Goal: Task Accomplishment & Management: Complete application form

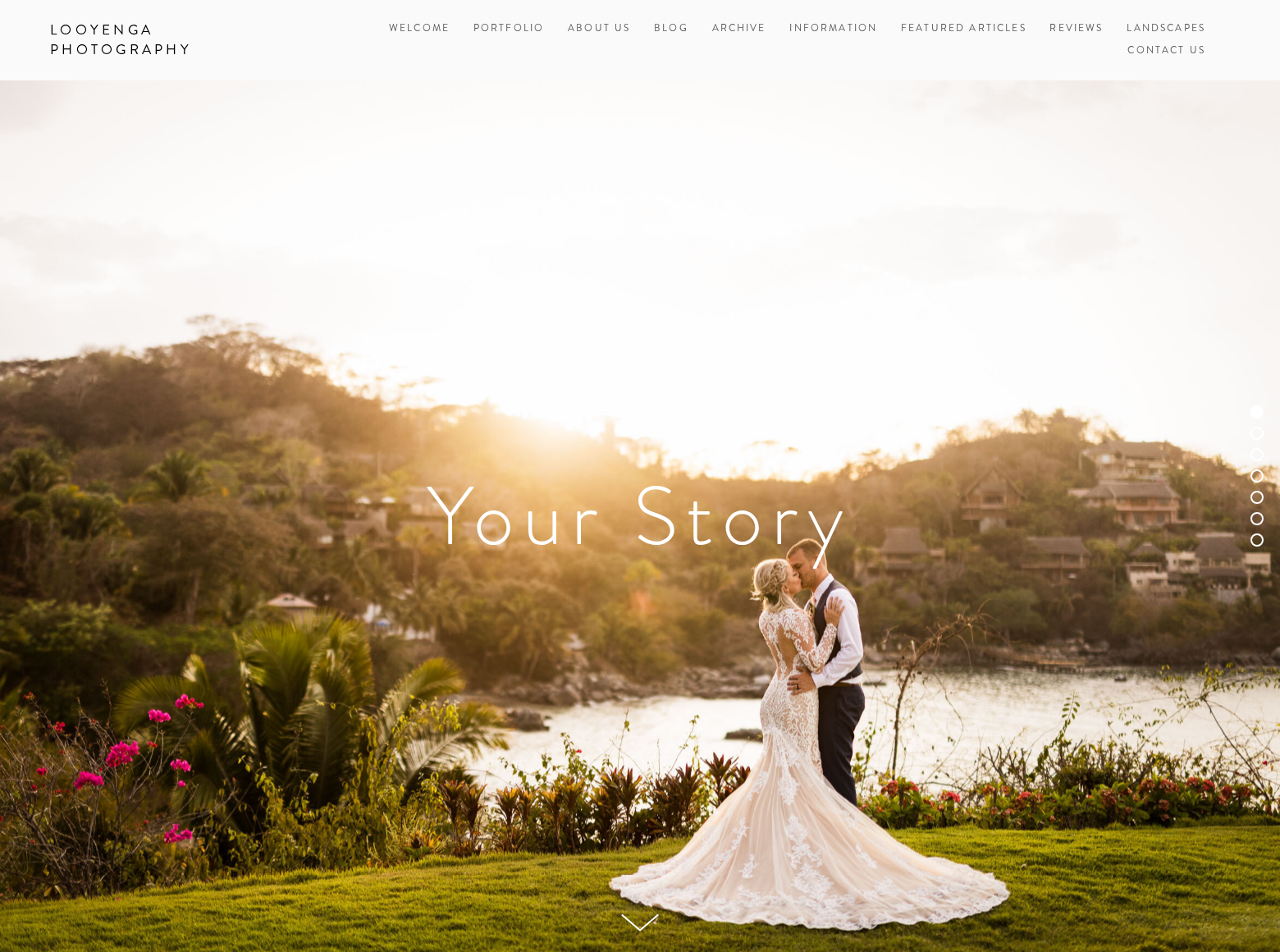
scroll to position [6726, 0]
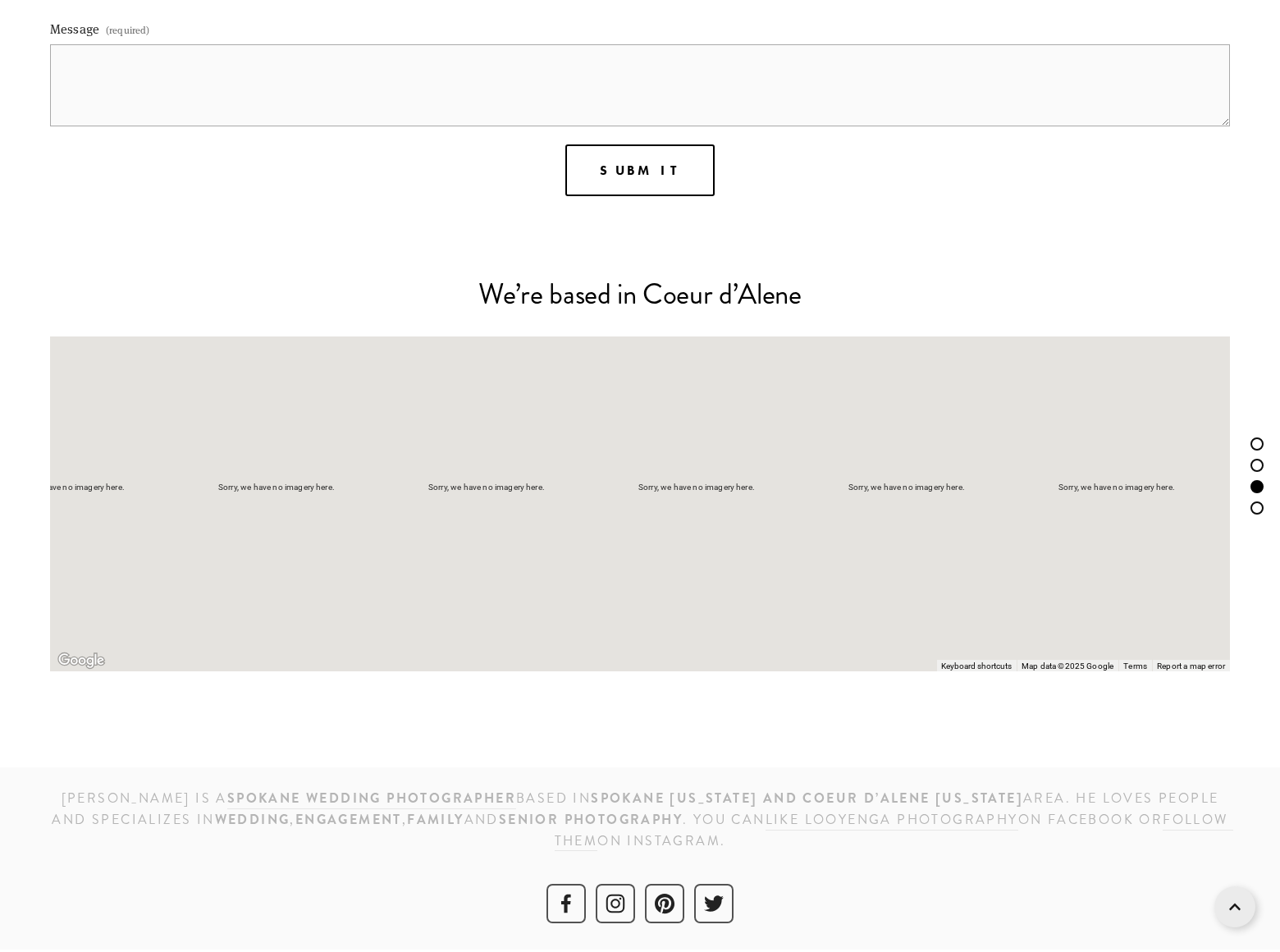
scroll to position [1994, 0]
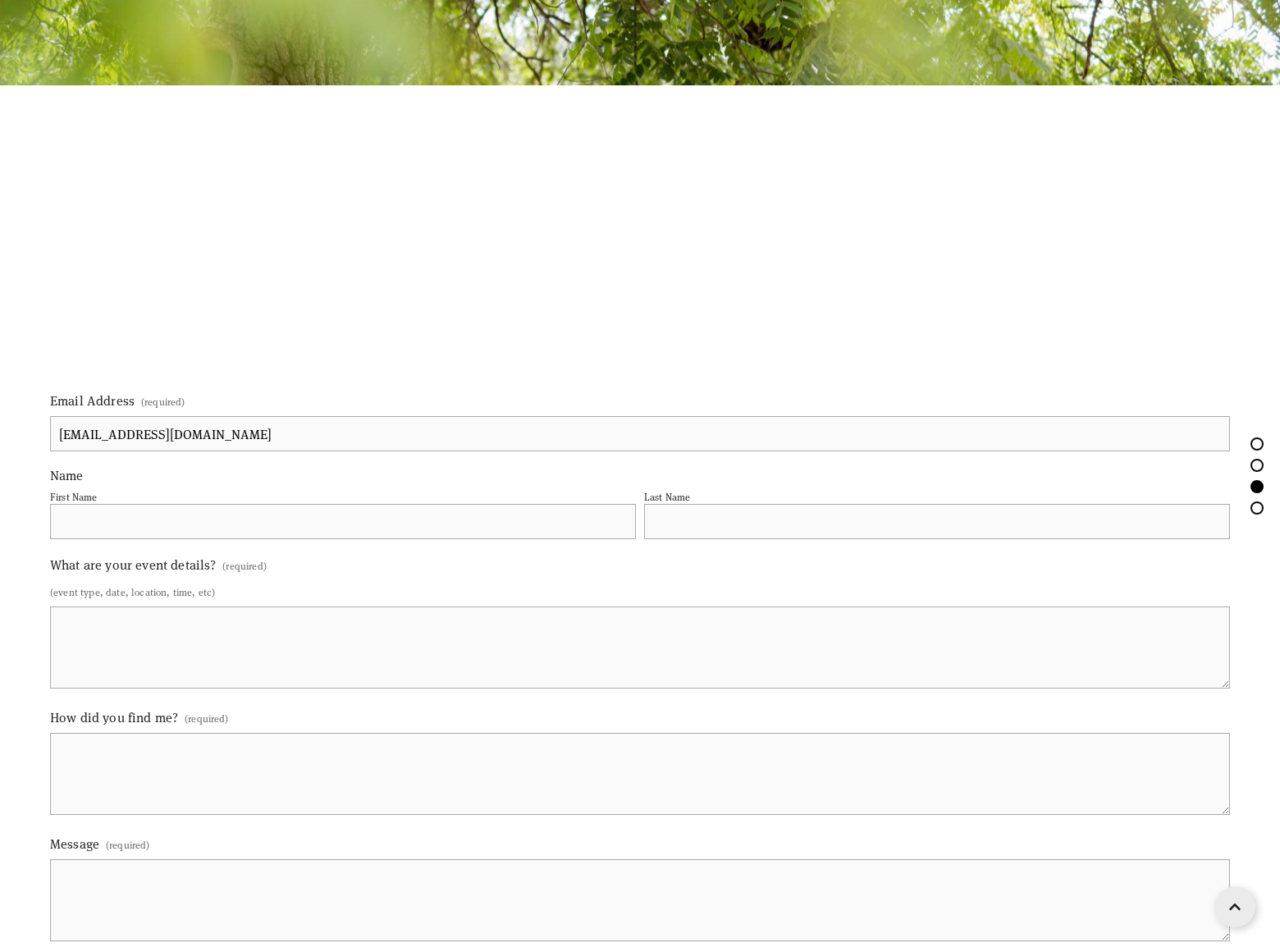
type input "[EMAIL_ADDRESS][DOMAIN_NAME]"
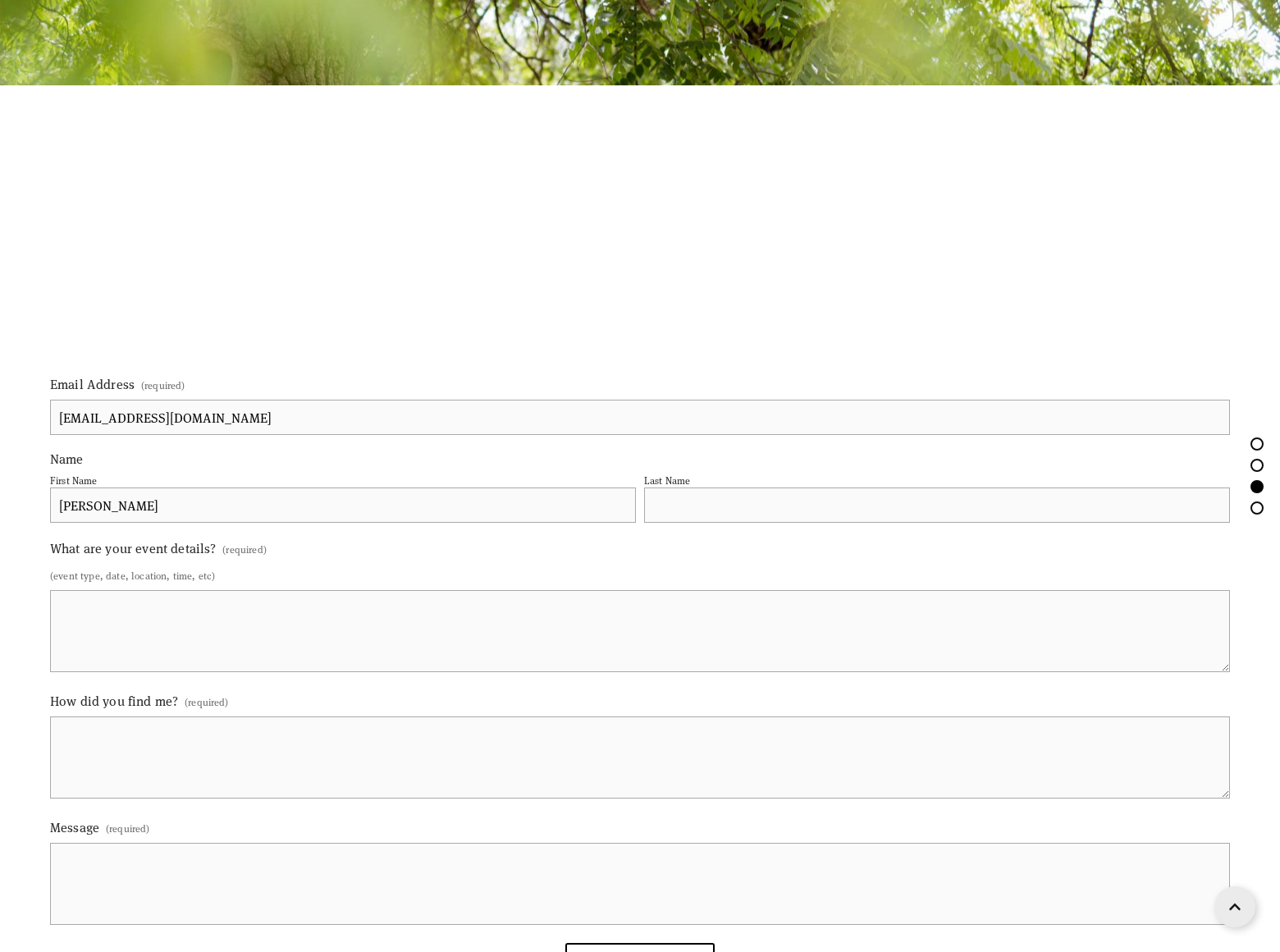
type input "[PERSON_NAME]"
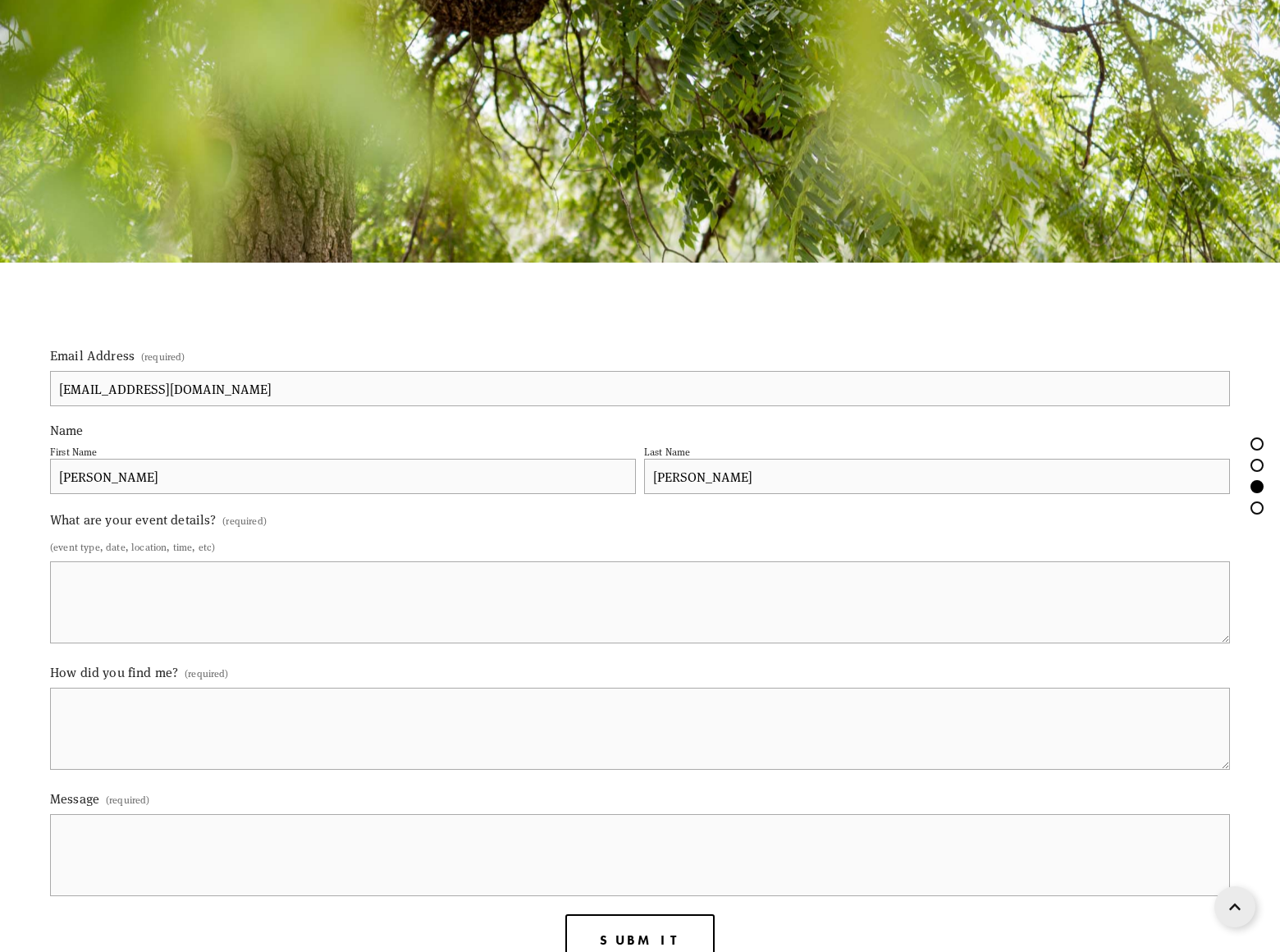
type input "[PERSON_NAME]"
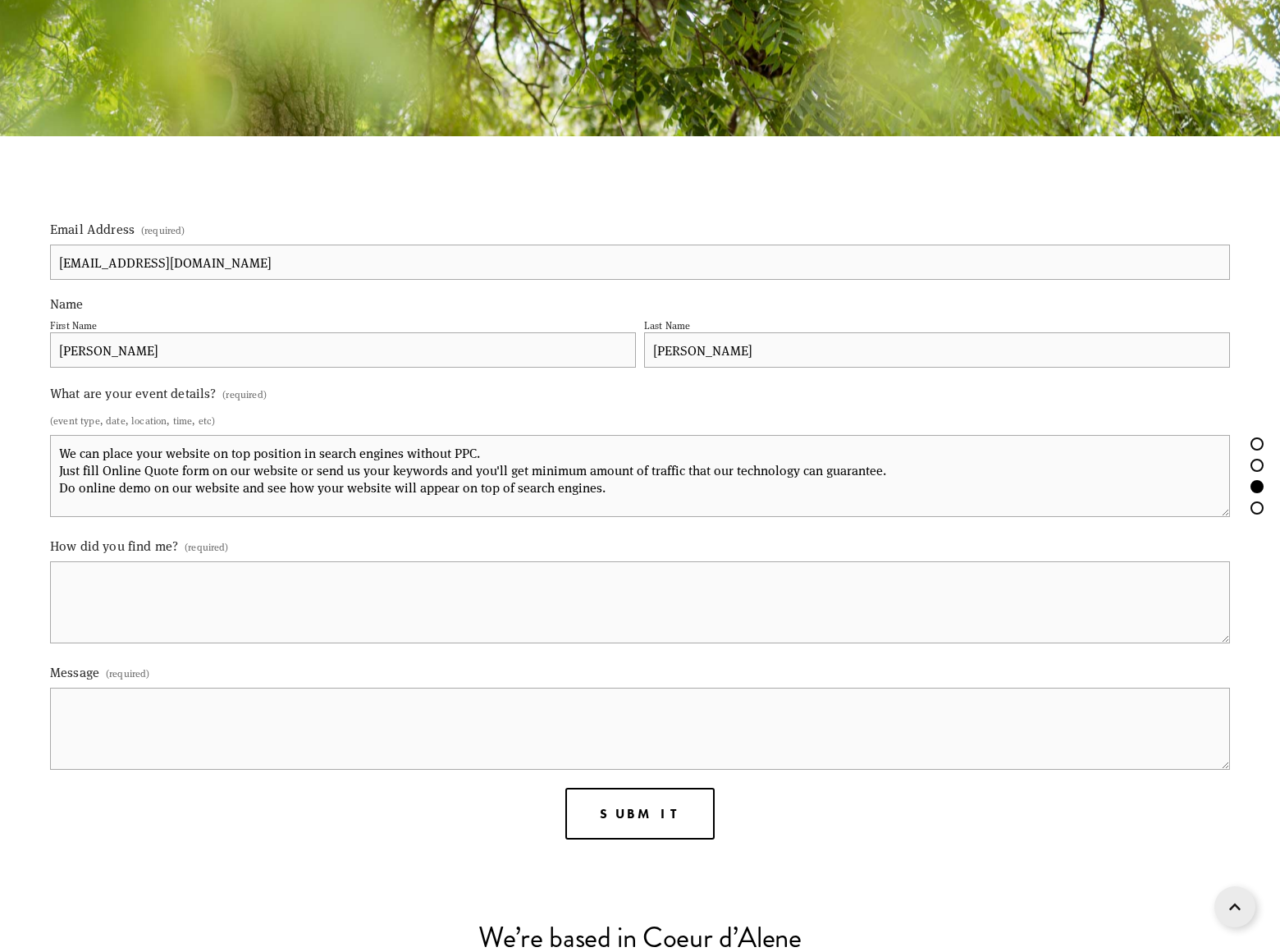
type textarea "We can place your website on top position in search engines without PPC. Just f…"
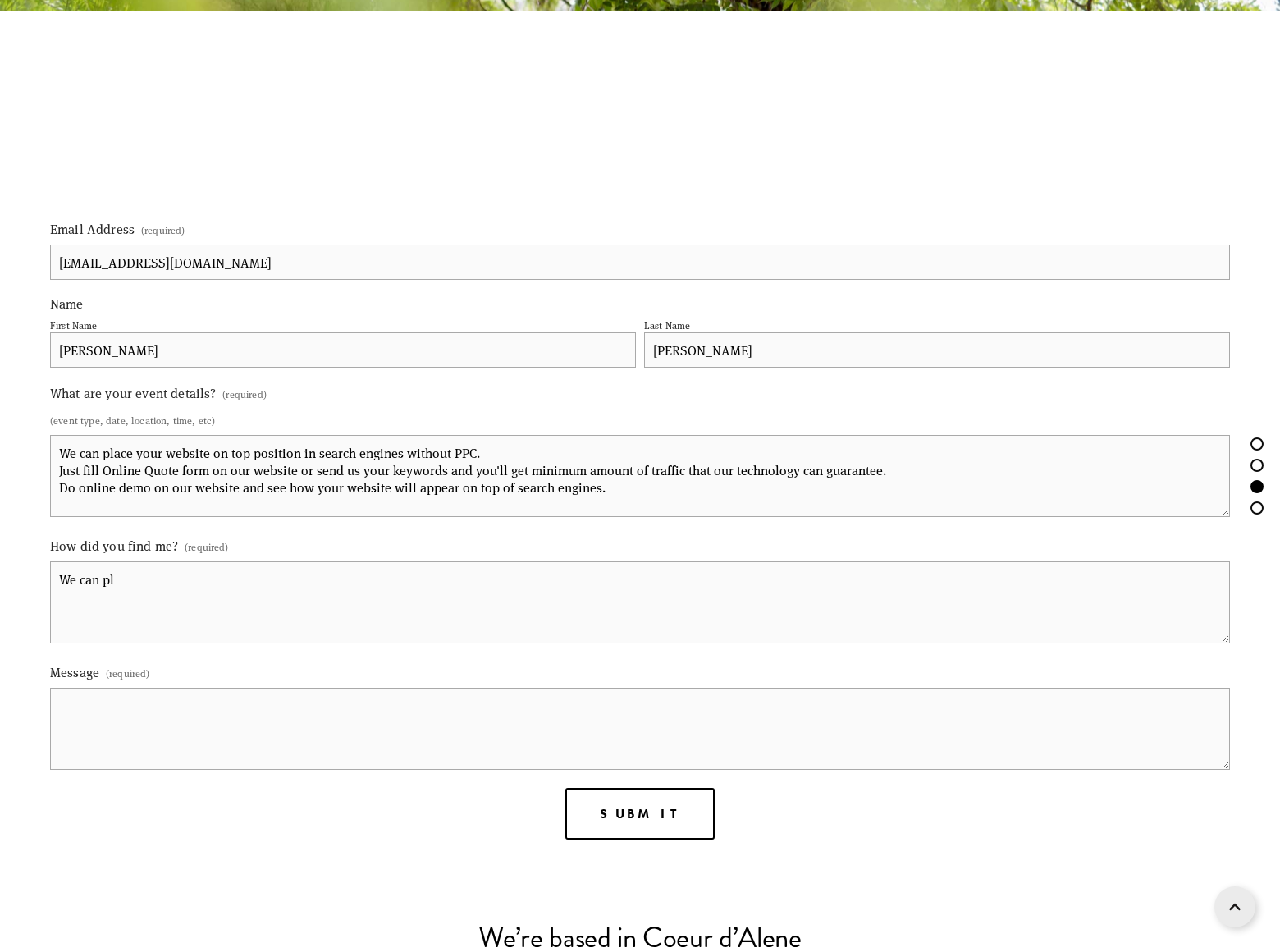
scroll to position [2069, 0]
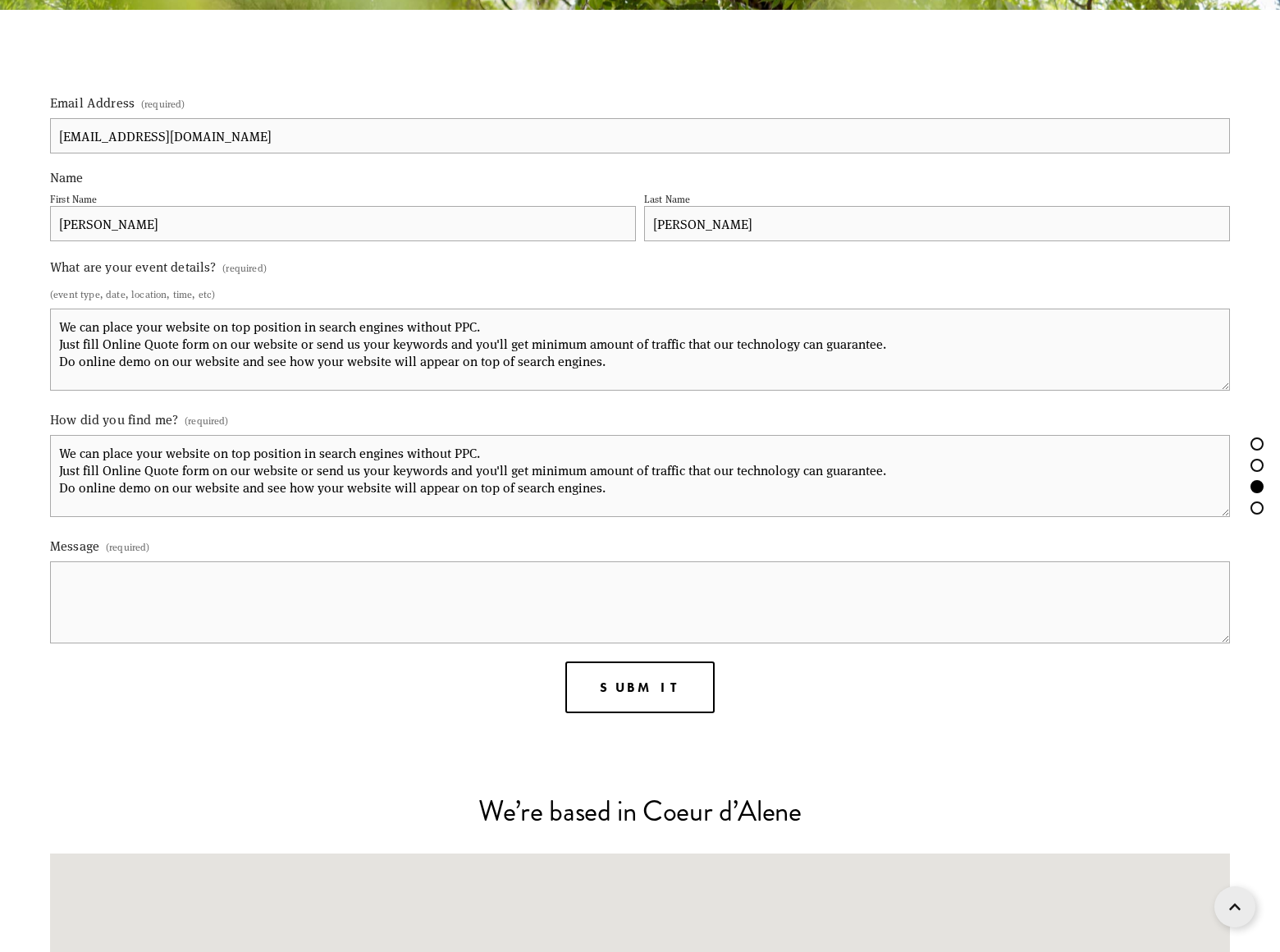
type textarea "We can place your website on top position in search engines without PPC. Just f…"
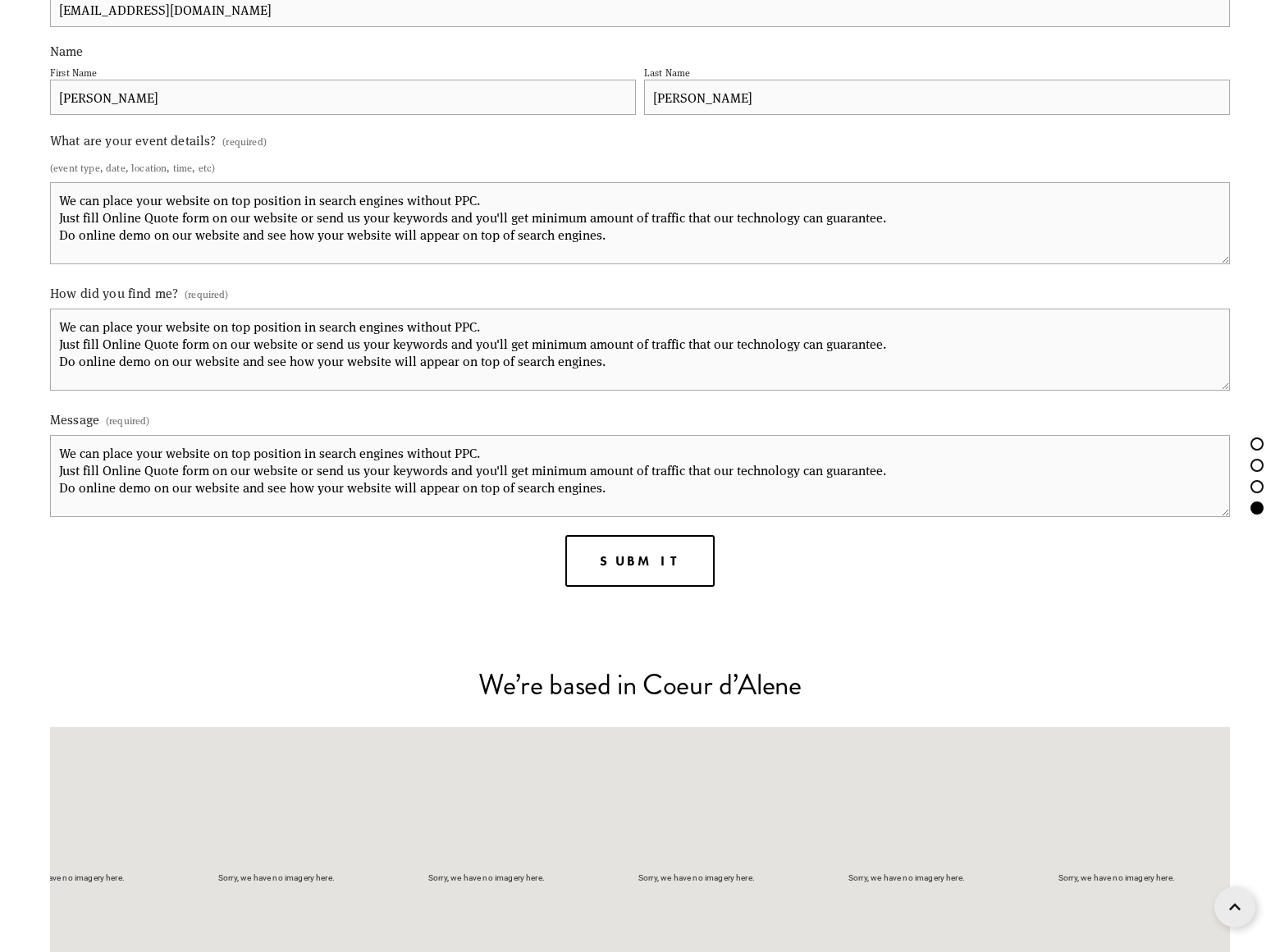
type textarea "We can place your website on top position in search engines without PPC. Just f…"
click at [640, 561] on span "Submit" at bounding box center [640, 561] width 81 height 16
